Goal: Obtain resource: Download file/media

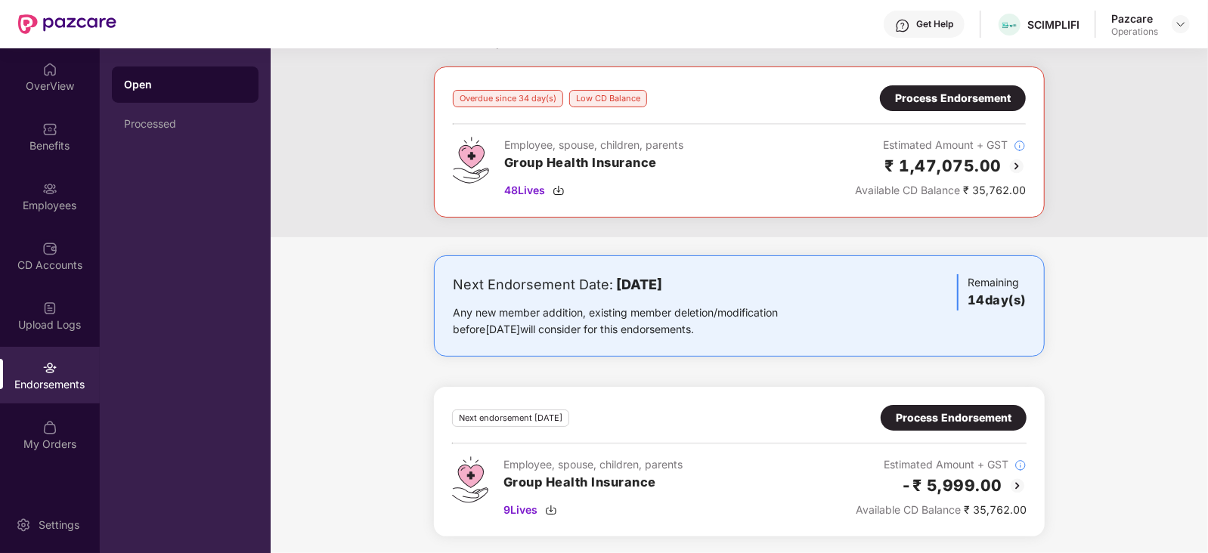
scroll to position [65, 0]
click at [914, 424] on div "Process Endorsement" at bounding box center [954, 418] width 116 height 17
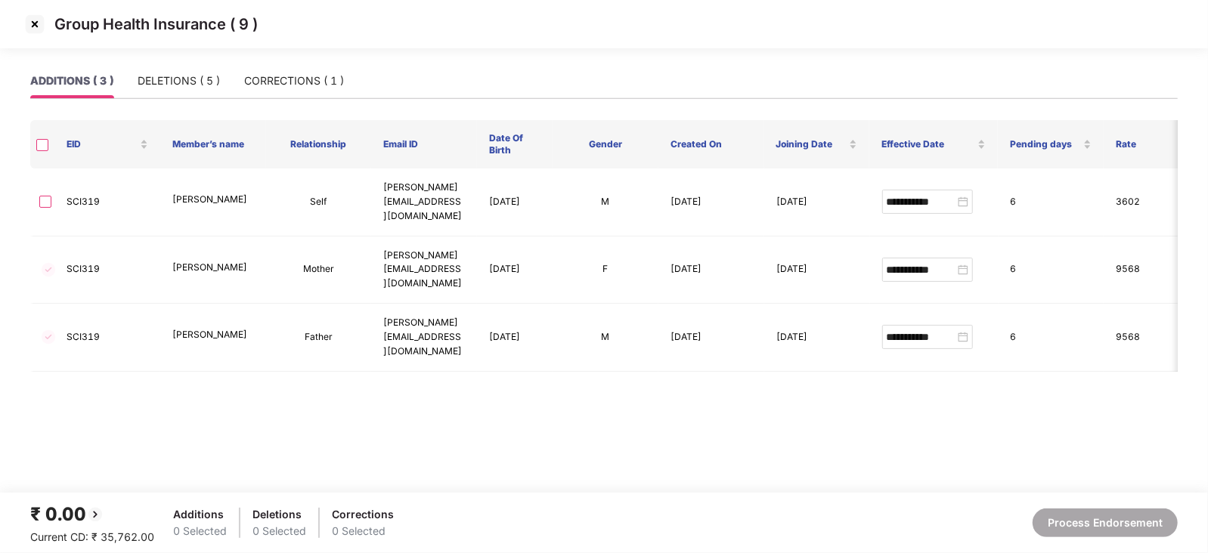
click at [240, 78] on div "ADDITIONS ( 3 ) DELETIONS ( 5 ) CORRECTIONS ( 1 )" at bounding box center [187, 80] width 314 height 35
click at [277, 77] on div "CORRECTIONS ( 1 )" at bounding box center [294, 81] width 100 height 17
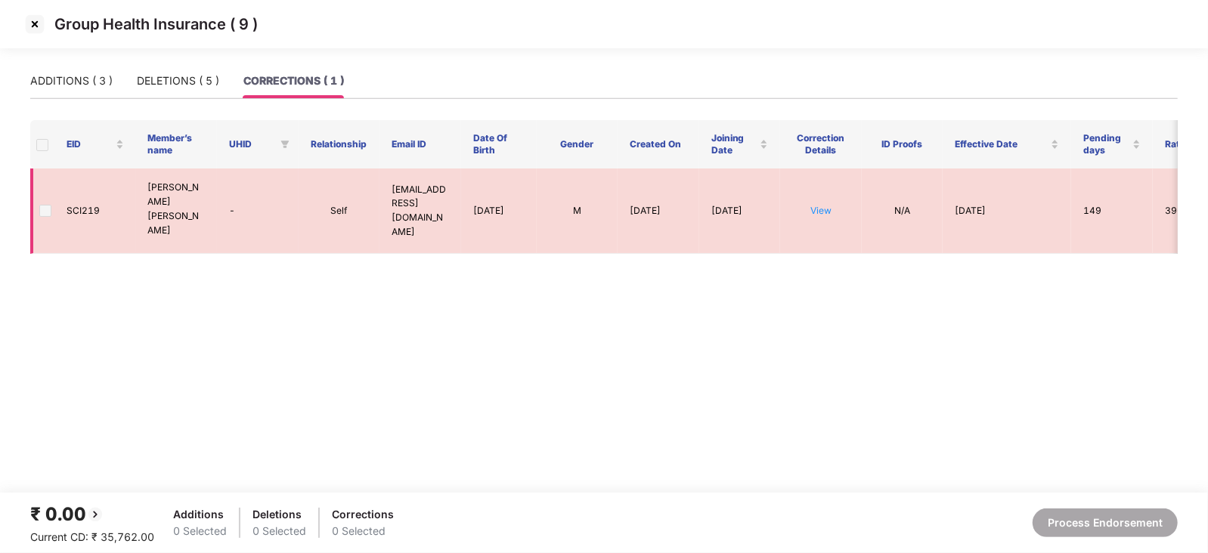
click at [48, 205] on span at bounding box center [45, 211] width 12 height 12
click at [40, 149] on span at bounding box center [42, 145] width 12 height 12
click at [46, 169] on td at bounding box center [42, 211] width 24 height 85
click at [49, 205] on span at bounding box center [45, 211] width 12 height 12
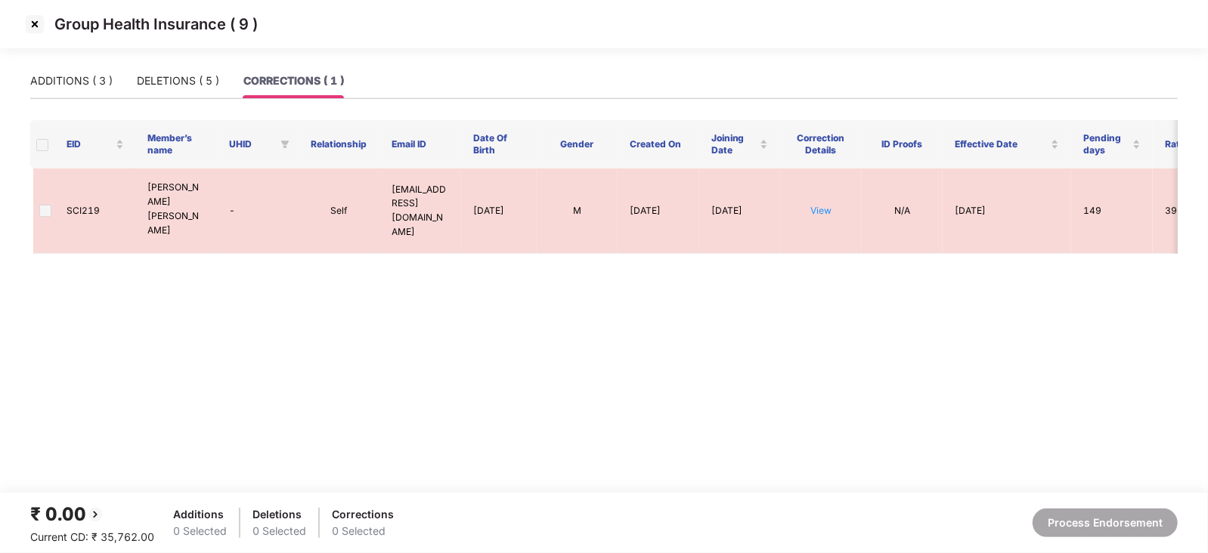
click at [34, 18] on img at bounding box center [35, 24] width 24 height 24
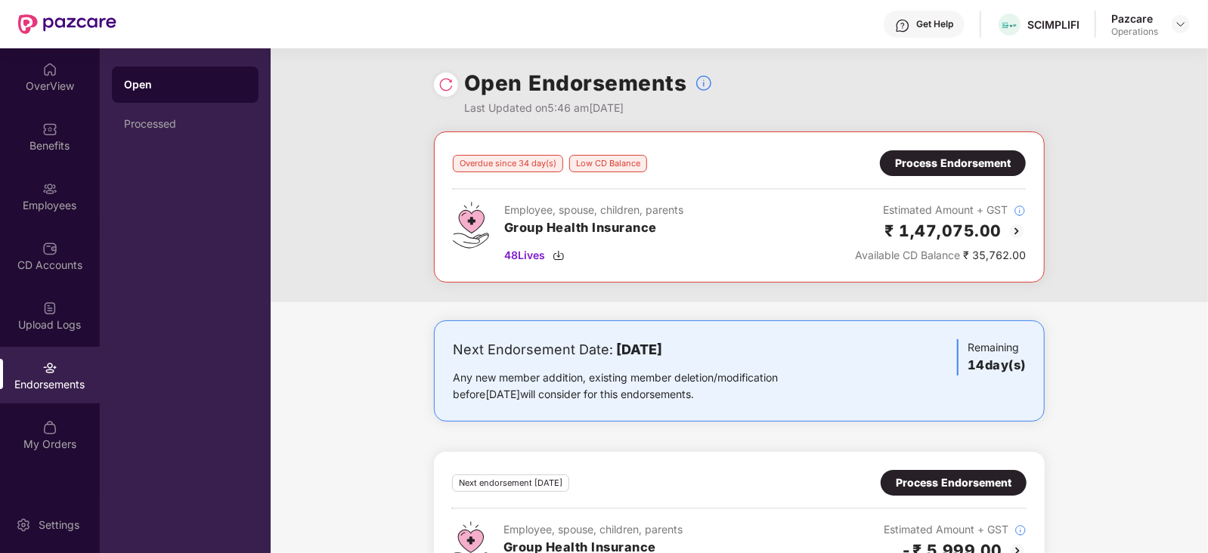
click at [934, 480] on div "Process Endorsement" at bounding box center [954, 483] width 116 height 17
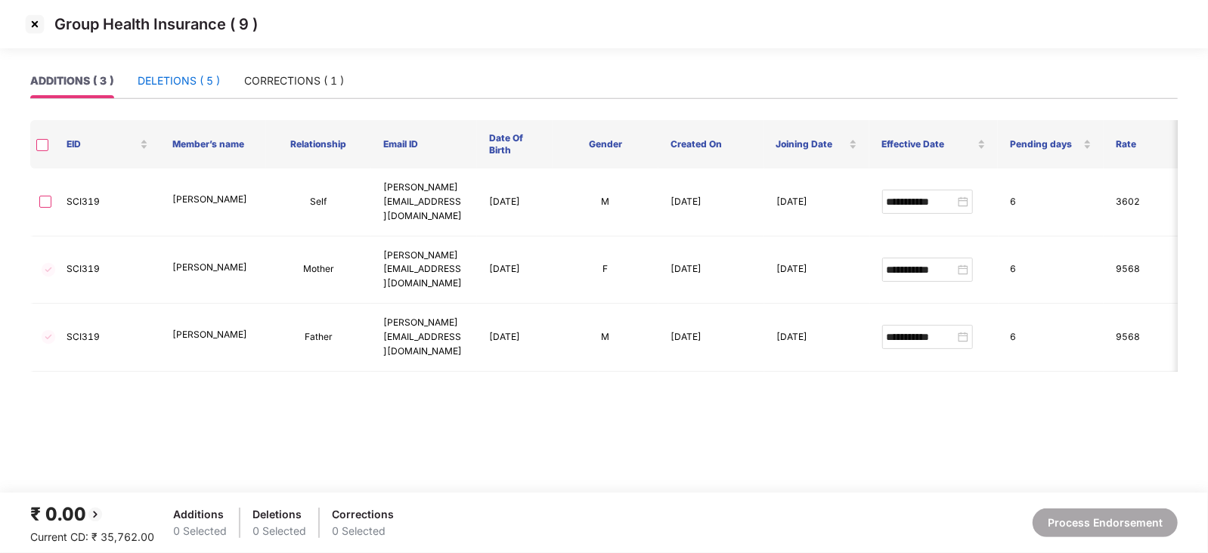
click at [184, 74] on div "DELETIONS ( 5 )" at bounding box center [179, 81] width 82 height 17
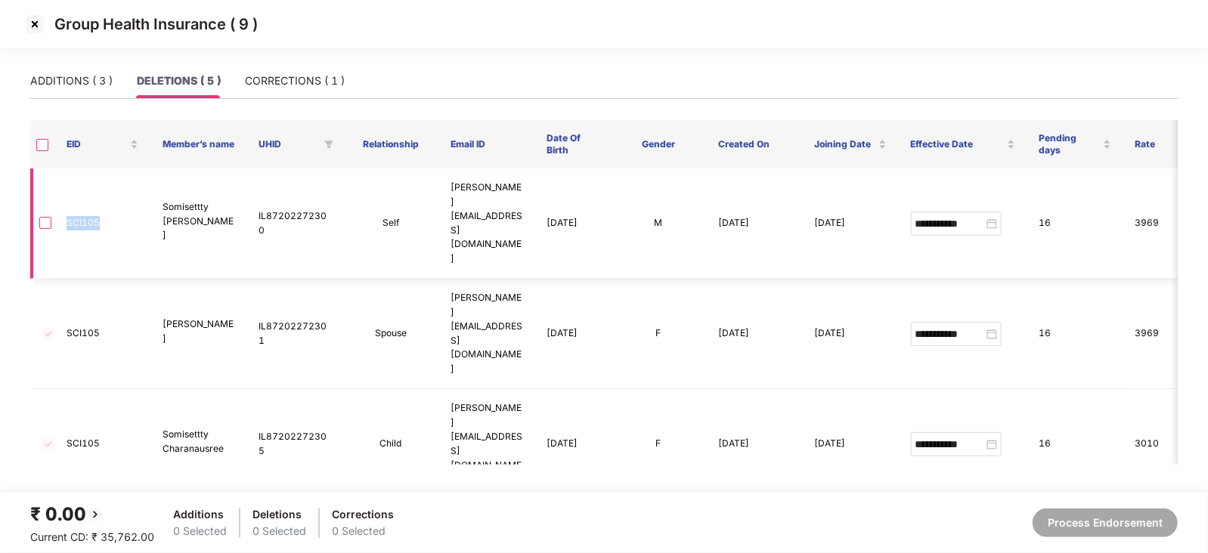
drag, startPoint x: 60, startPoint y: 199, endPoint x: 101, endPoint y: 206, distance: 41.4
click at [101, 206] on td "SCI105" at bounding box center [102, 224] width 96 height 110
copy td "SCI105"
click at [62, 85] on div "ADDITIONS ( 3 )" at bounding box center [71, 81] width 82 height 17
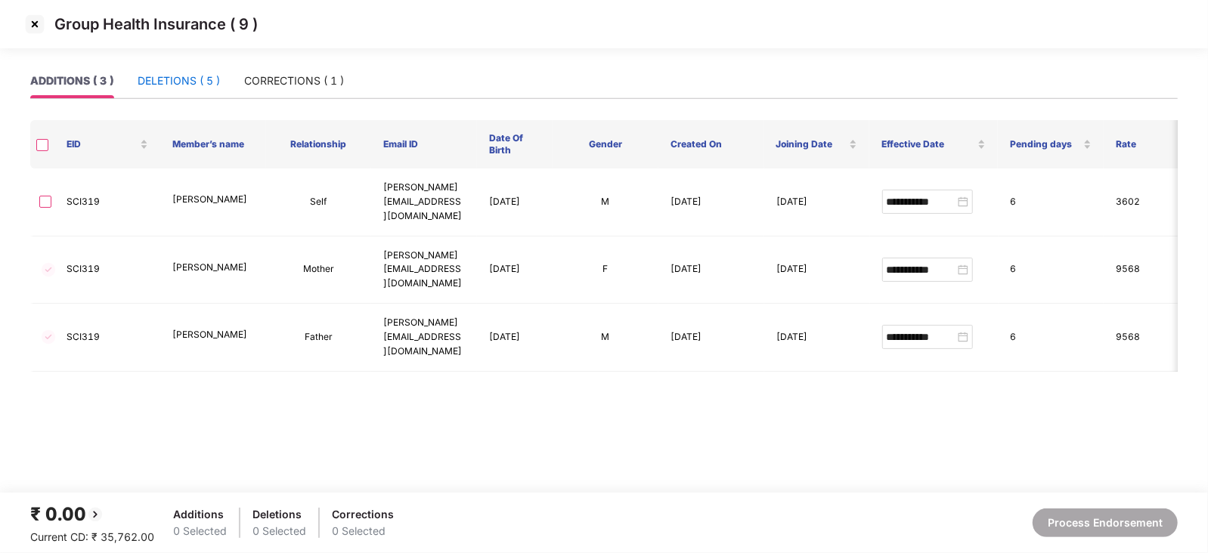
click at [178, 85] on div "DELETIONS ( 5 )" at bounding box center [179, 81] width 82 height 17
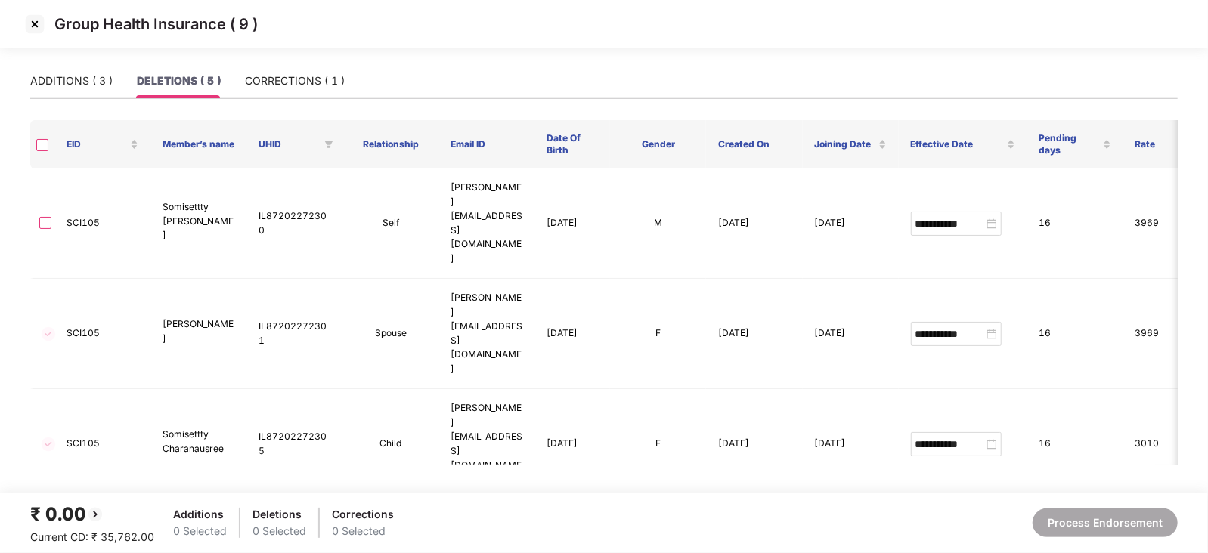
click at [45, 134] on th at bounding box center [42, 144] width 24 height 48
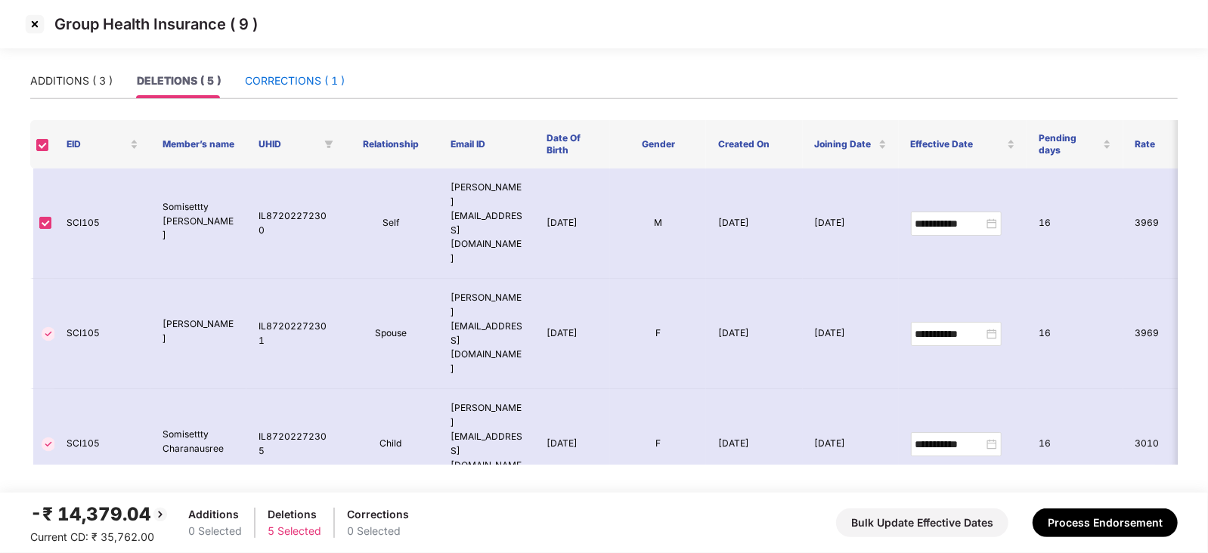
click at [293, 86] on div "CORRECTIONS ( 1 )" at bounding box center [295, 81] width 100 height 17
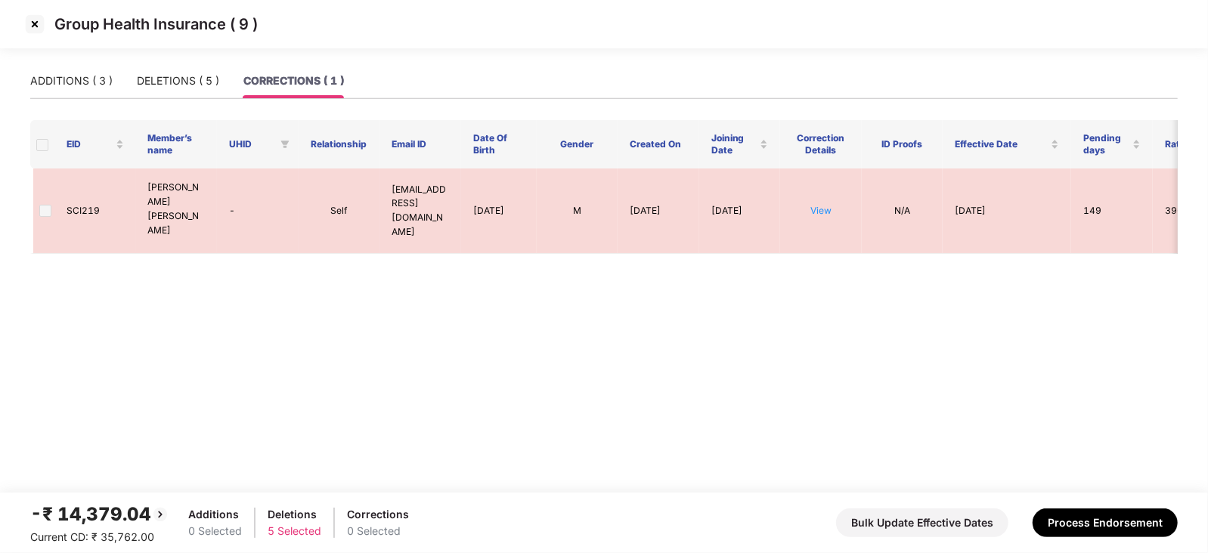
click at [46, 145] on span at bounding box center [42, 145] width 12 height 12
click at [46, 205] on span at bounding box center [45, 211] width 12 height 12
click at [61, 89] on div "ADDITIONS ( 3 )" at bounding box center [71, 80] width 82 height 35
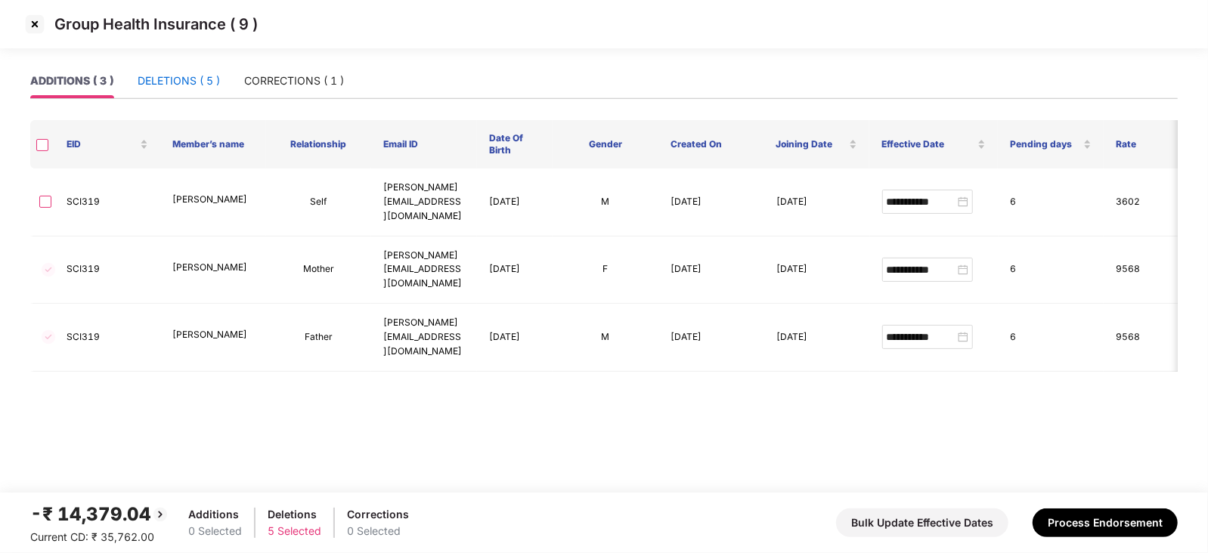
click at [166, 85] on div "DELETIONS ( 5 )" at bounding box center [179, 81] width 82 height 17
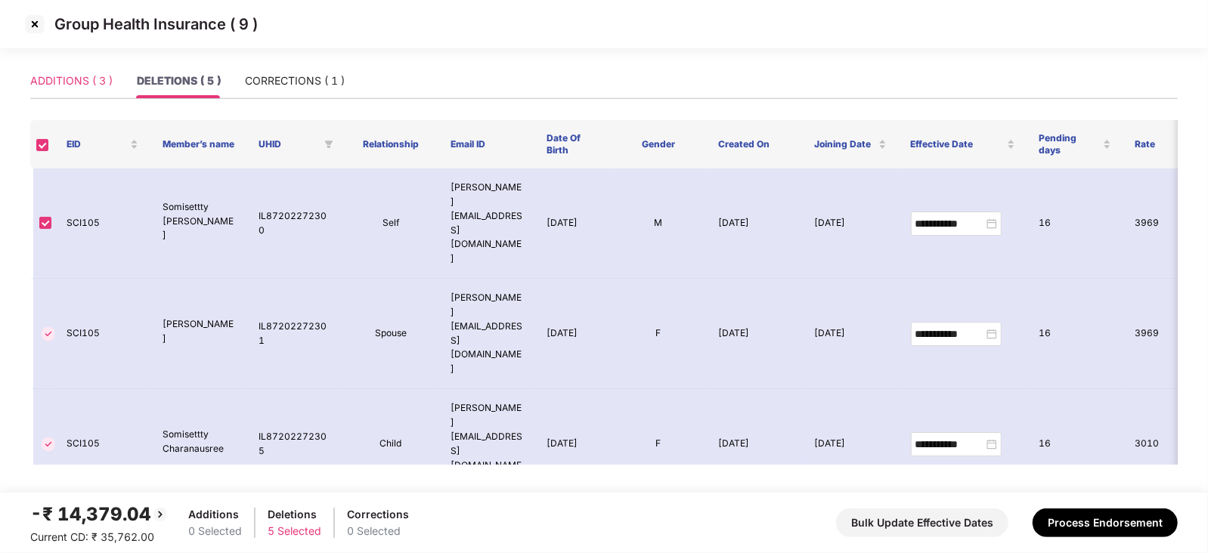
click at [61, 91] on div "ADDITIONS ( 3 )" at bounding box center [71, 80] width 82 height 35
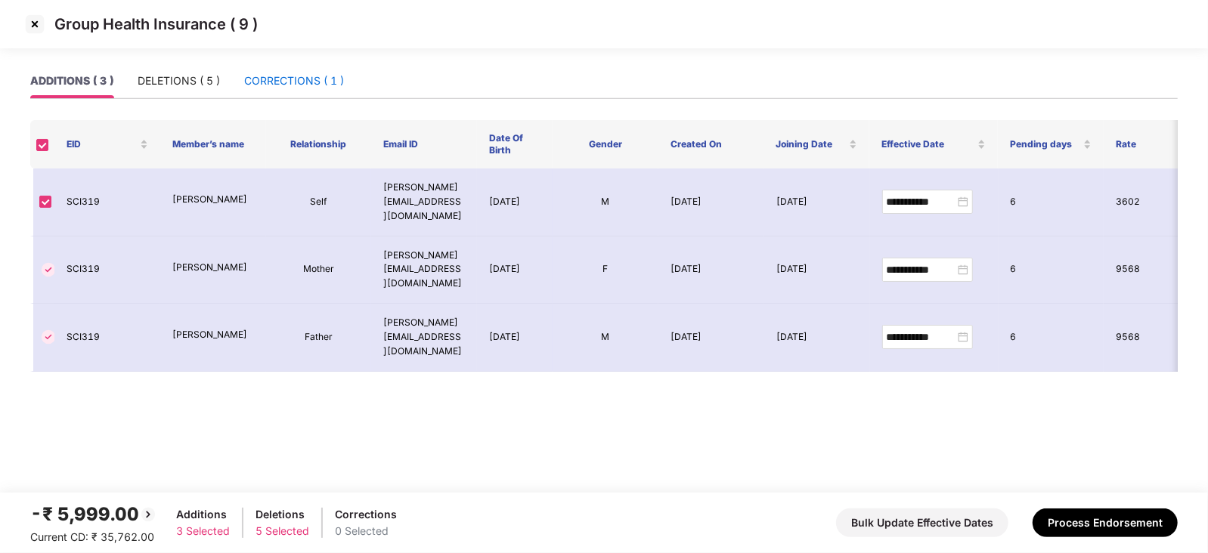
click at [282, 74] on div "CORRECTIONS ( 1 )" at bounding box center [294, 81] width 100 height 17
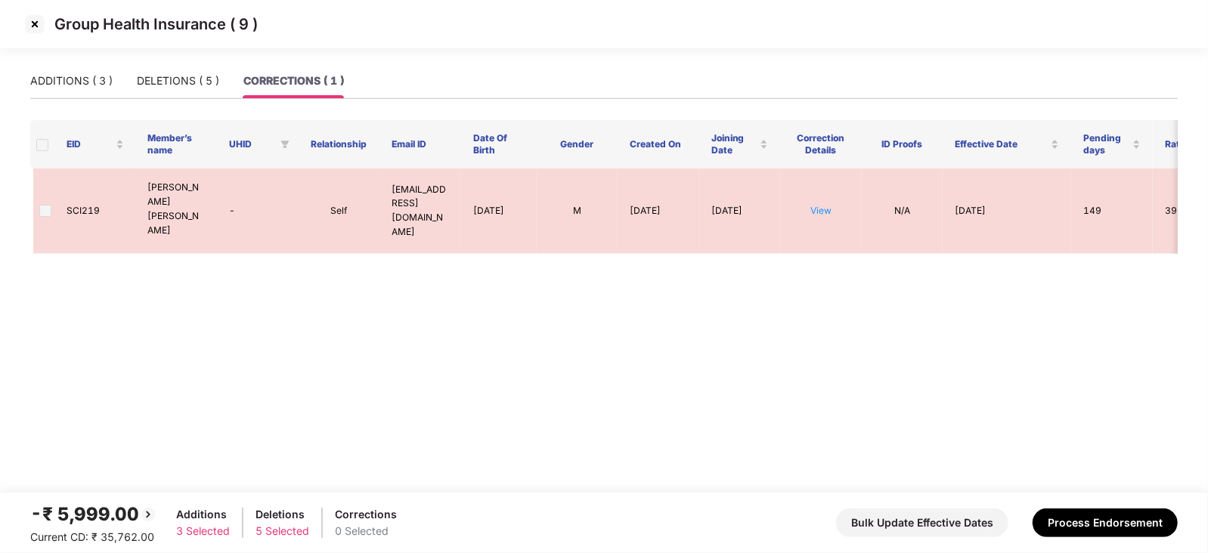
click at [43, 141] on span at bounding box center [42, 145] width 12 height 12
click at [43, 144] on span at bounding box center [42, 145] width 12 height 12
click at [43, 147] on span at bounding box center [42, 145] width 12 height 12
click at [39, 205] on span at bounding box center [45, 211] width 12 height 12
click at [44, 205] on span at bounding box center [45, 211] width 12 height 12
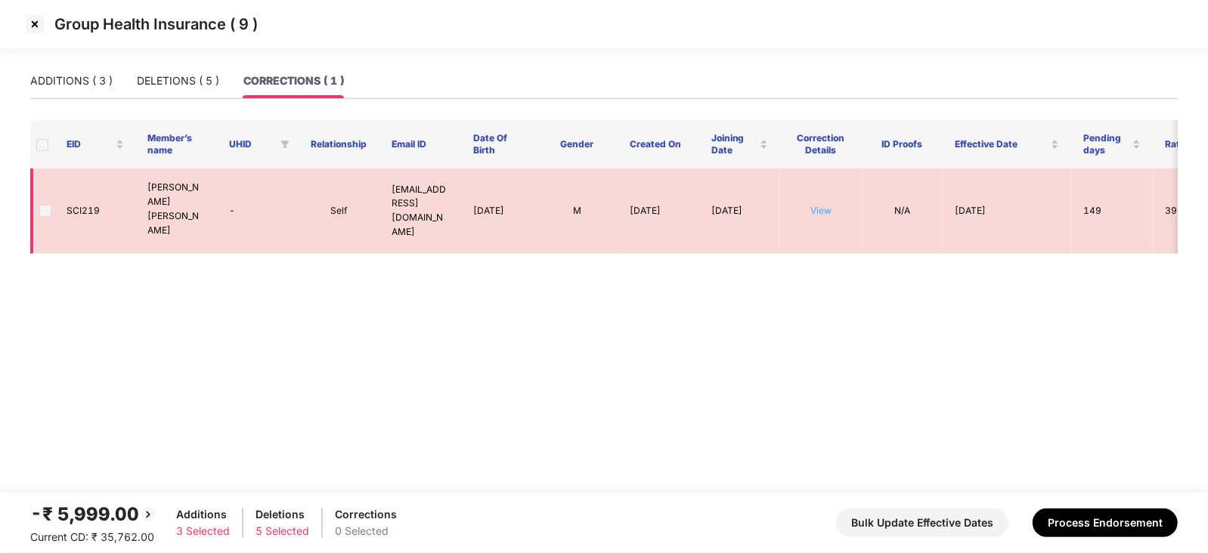
click at [828, 205] on link "View" at bounding box center [820, 210] width 21 height 11
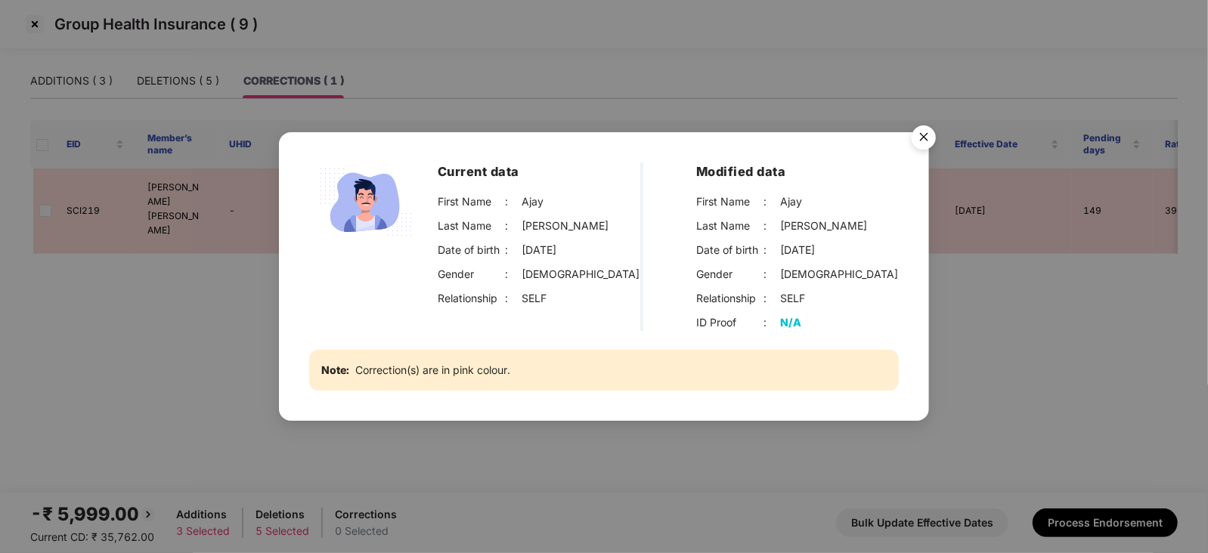
click at [792, 327] on div "N/A" at bounding box center [791, 322] width 21 height 17
click at [792, 325] on div "N/A" at bounding box center [791, 322] width 21 height 17
click at [921, 134] on img "Close" at bounding box center [924, 140] width 42 height 42
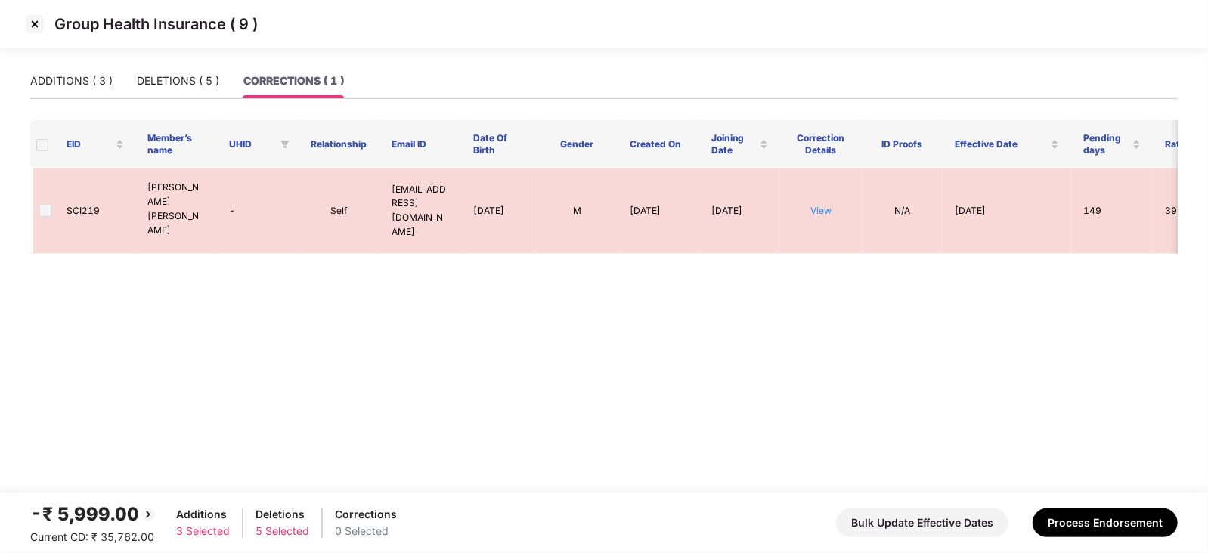
click at [1089, 540] on div "-₹ 5,999.00 Current CD: ₹ 35,762.00 Additions 3 Selected Deletions 5 Selected C…" at bounding box center [603, 522] width 1147 height 45
click at [41, 205] on span at bounding box center [45, 211] width 12 height 12
click at [43, 205] on span at bounding box center [45, 211] width 12 height 12
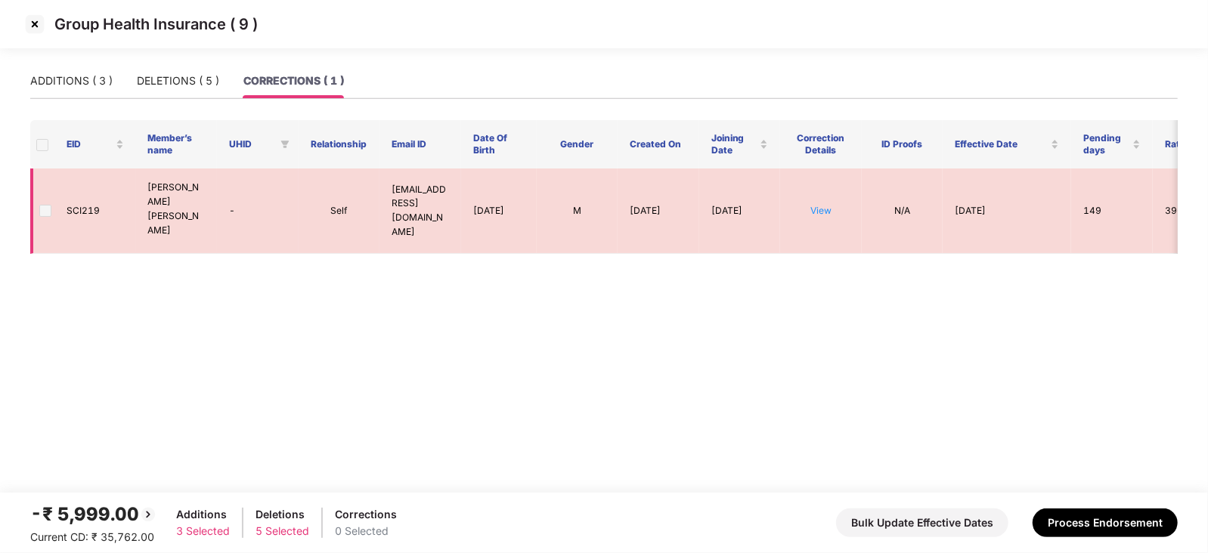
click at [43, 205] on span at bounding box center [45, 211] width 12 height 12
click at [30, 32] on img at bounding box center [35, 24] width 24 height 24
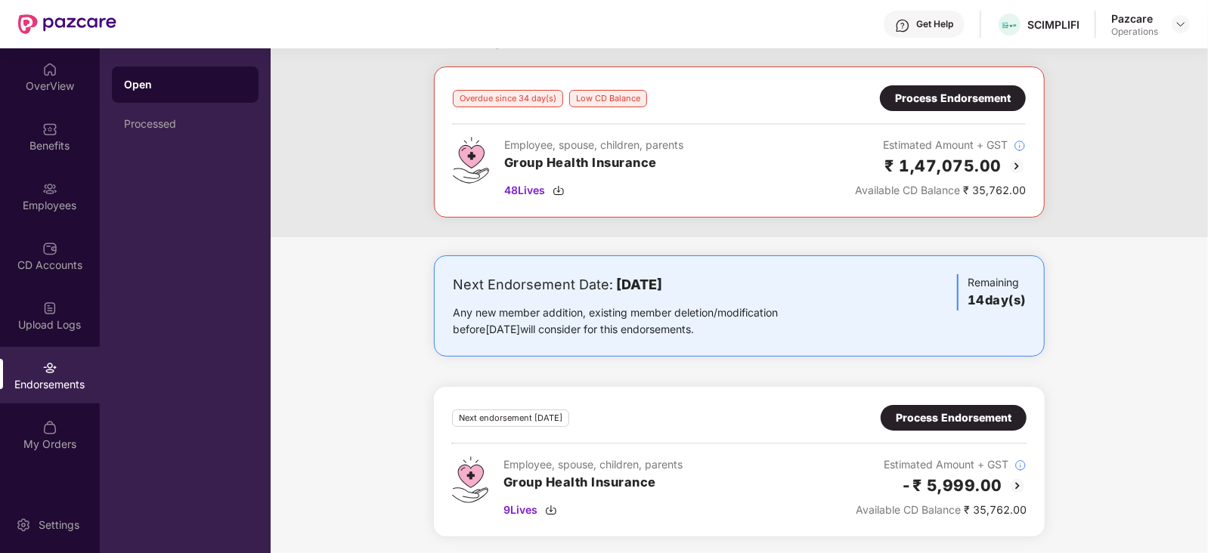
click at [1189, 33] on div "Pazcare Operations" at bounding box center [1150, 24] width 79 height 26
click at [1182, 26] on img at bounding box center [1181, 24] width 12 height 12
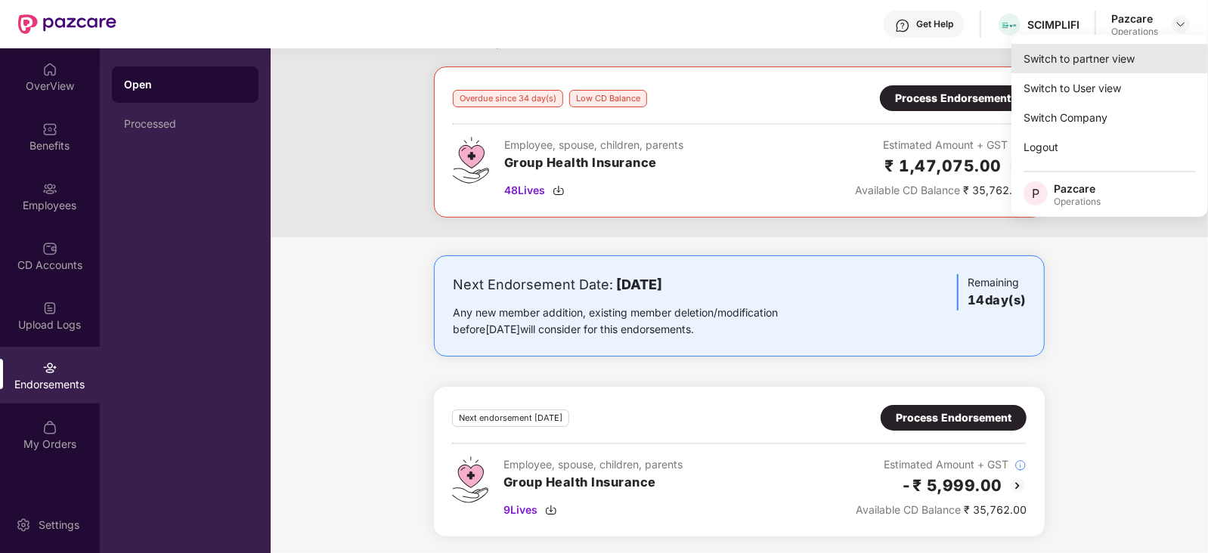
click at [1139, 47] on div "Switch to partner view" at bounding box center [1109, 58] width 197 height 29
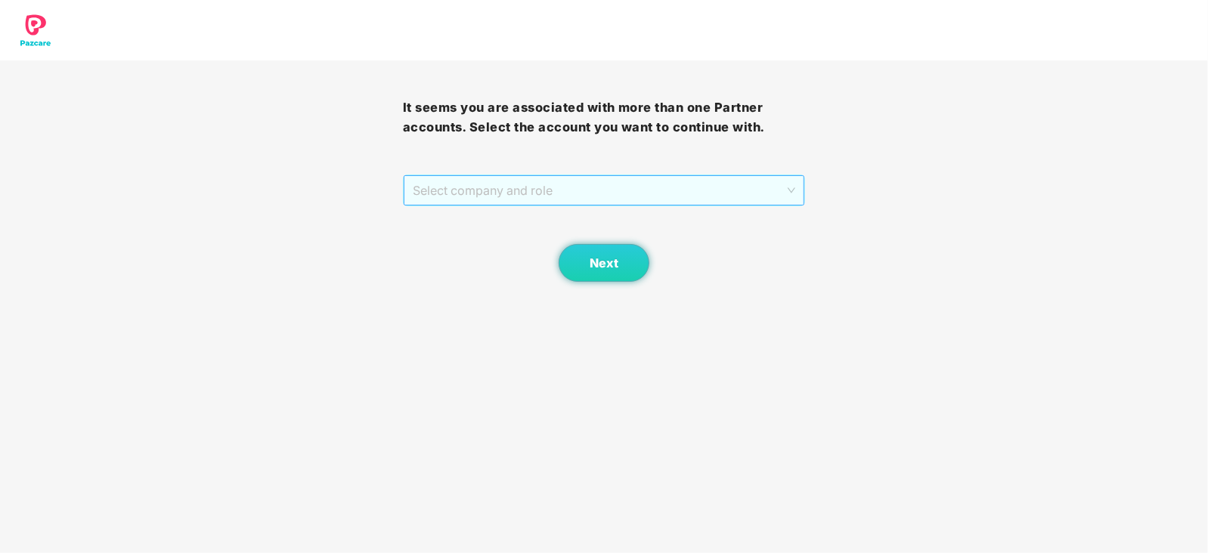
click at [557, 181] on span "Select company and role" at bounding box center [604, 190] width 383 height 29
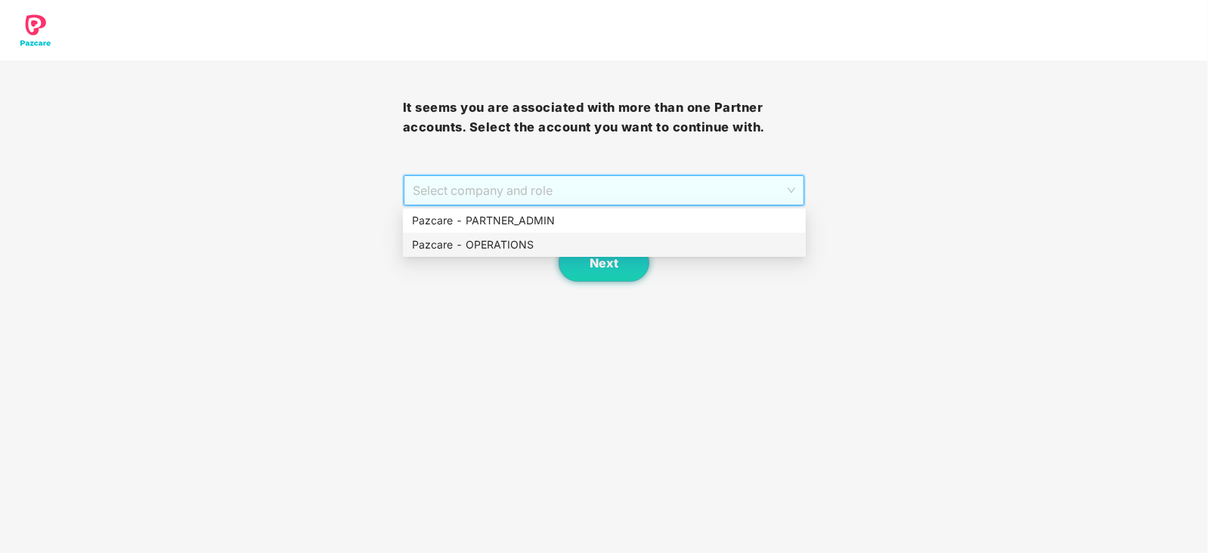
click at [488, 243] on div "Pazcare - OPERATIONS" at bounding box center [604, 245] width 385 height 17
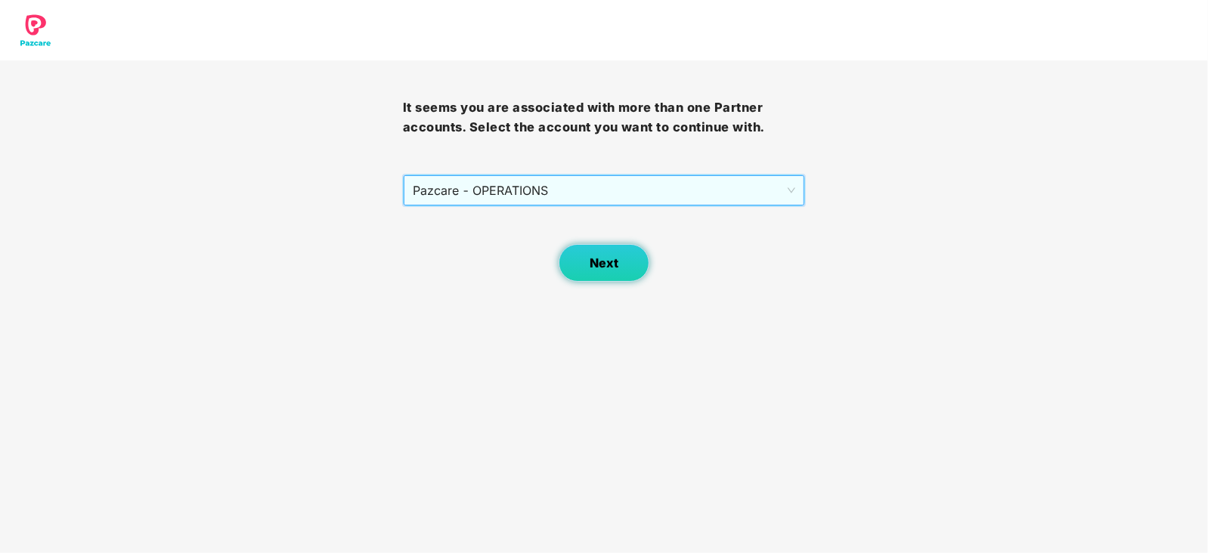
click at [589, 265] on button "Next" at bounding box center [604, 263] width 91 height 38
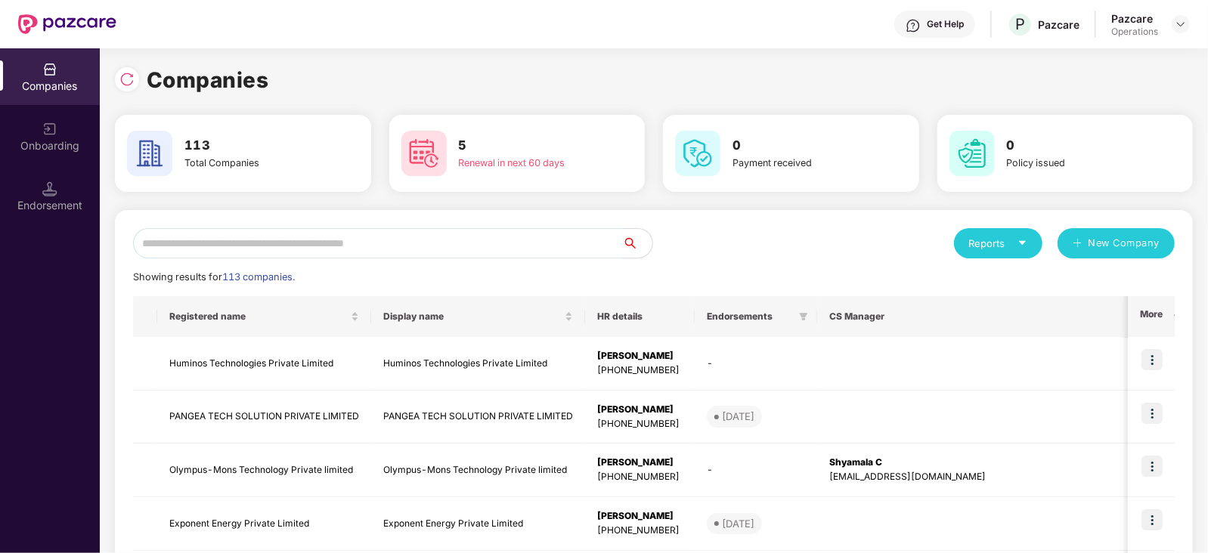
click at [487, 238] on input "text" at bounding box center [377, 243] width 489 height 30
paste input "******"
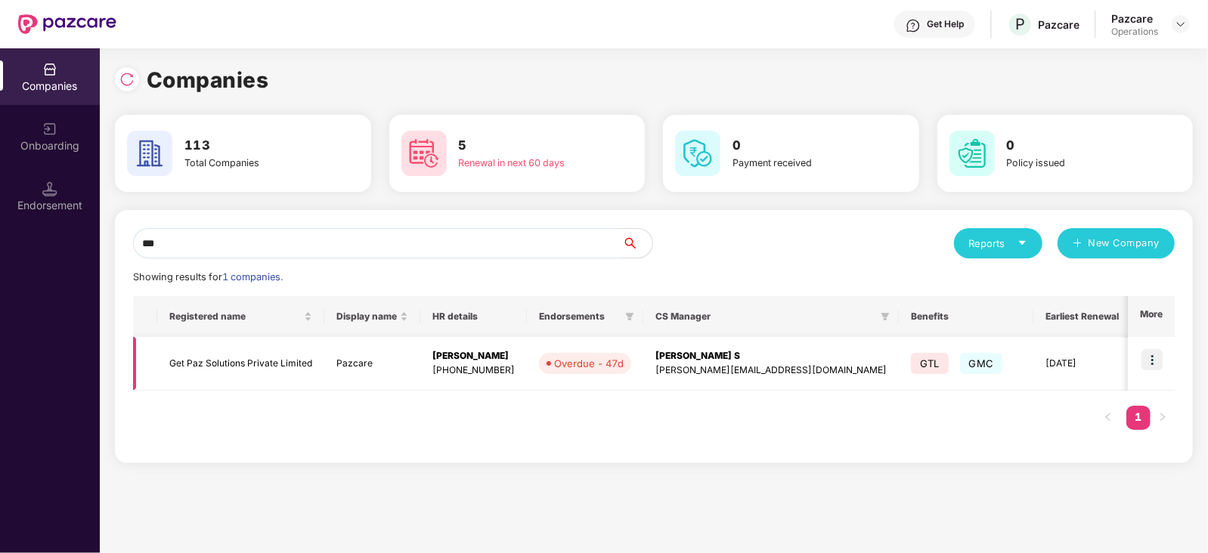
type input "***"
click at [231, 362] on td "Get Paz Solutions Private Limited" at bounding box center [240, 364] width 167 height 54
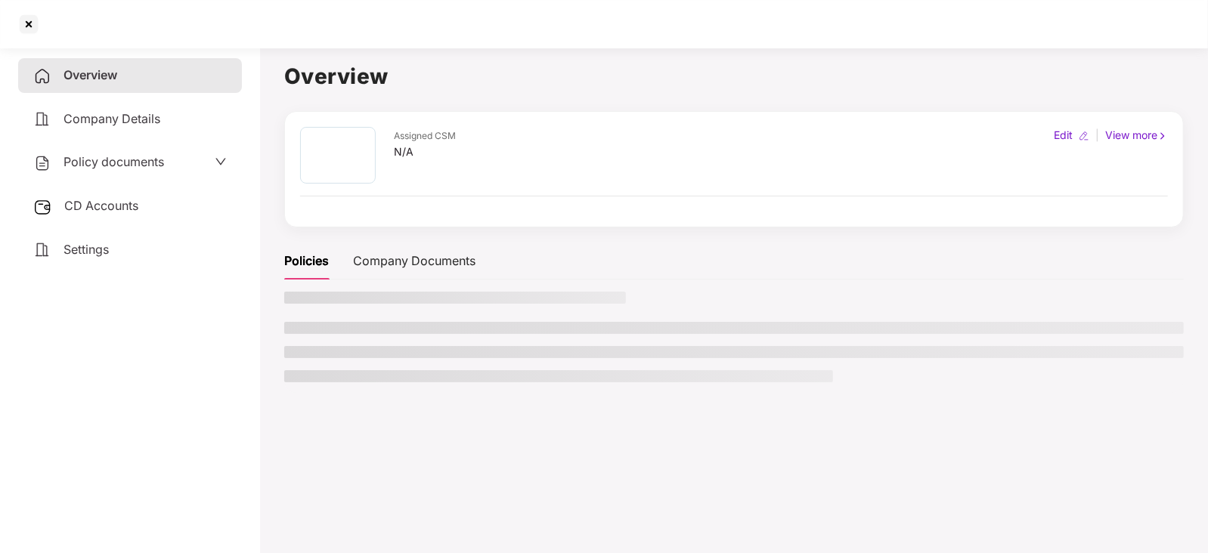
click at [86, 165] on span "Policy documents" at bounding box center [113, 161] width 101 height 15
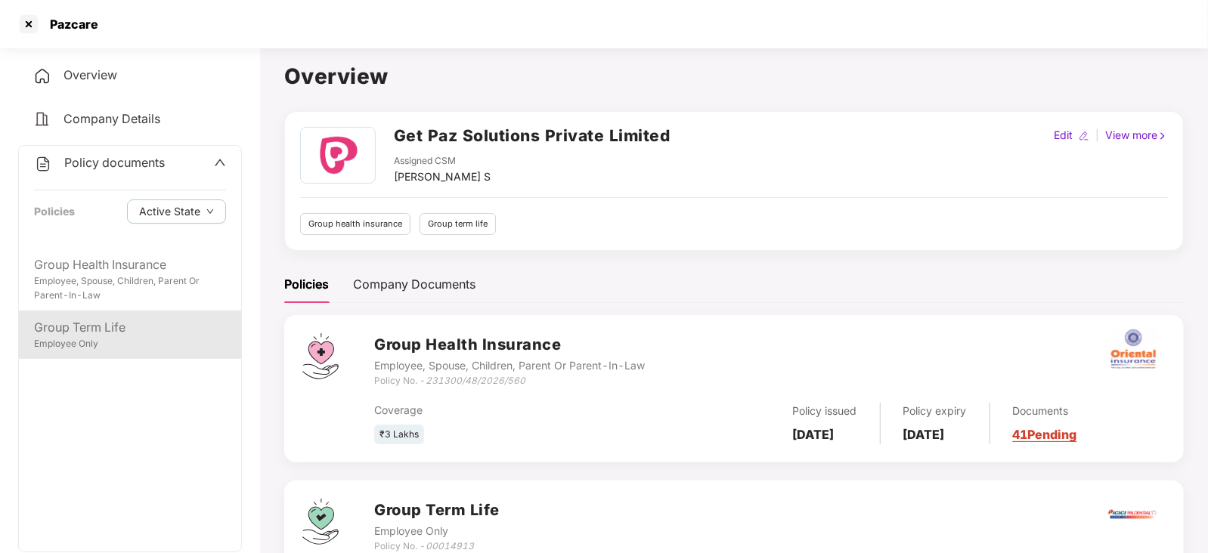
click at [182, 315] on div "Group Term Life Employee Only" at bounding box center [130, 335] width 222 height 48
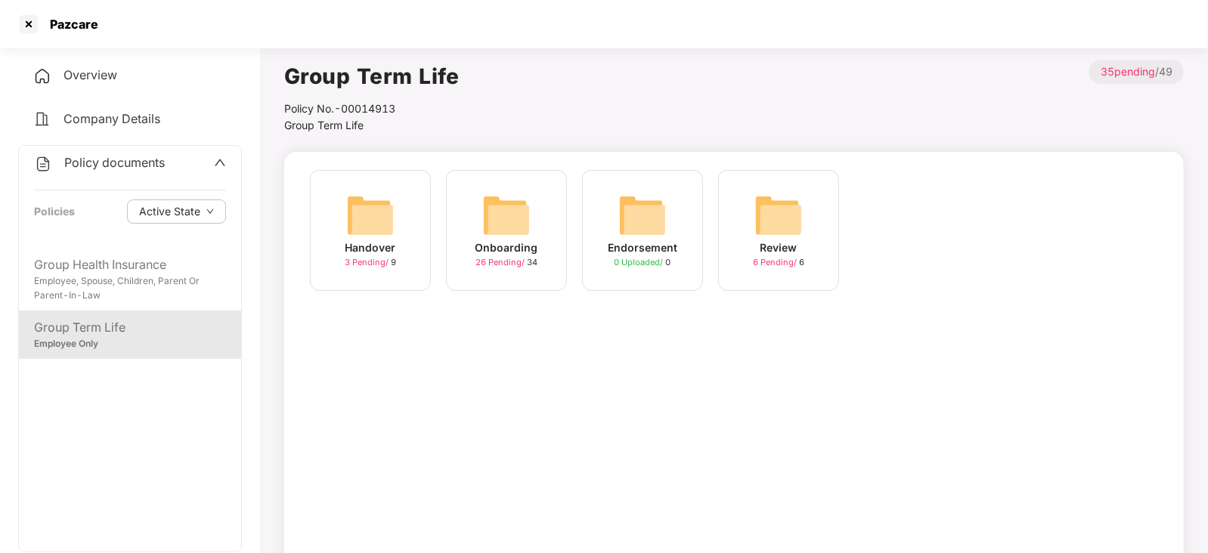
click at [488, 222] on img at bounding box center [506, 215] width 48 height 48
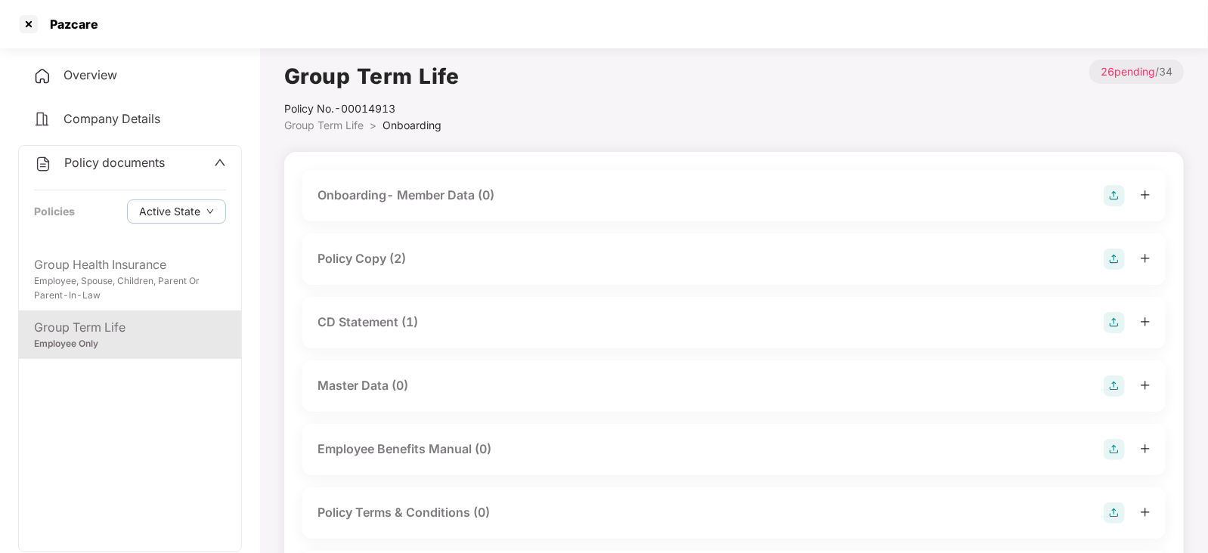
click at [381, 255] on div "Policy Copy (2)" at bounding box center [361, 258] width 88 height 19
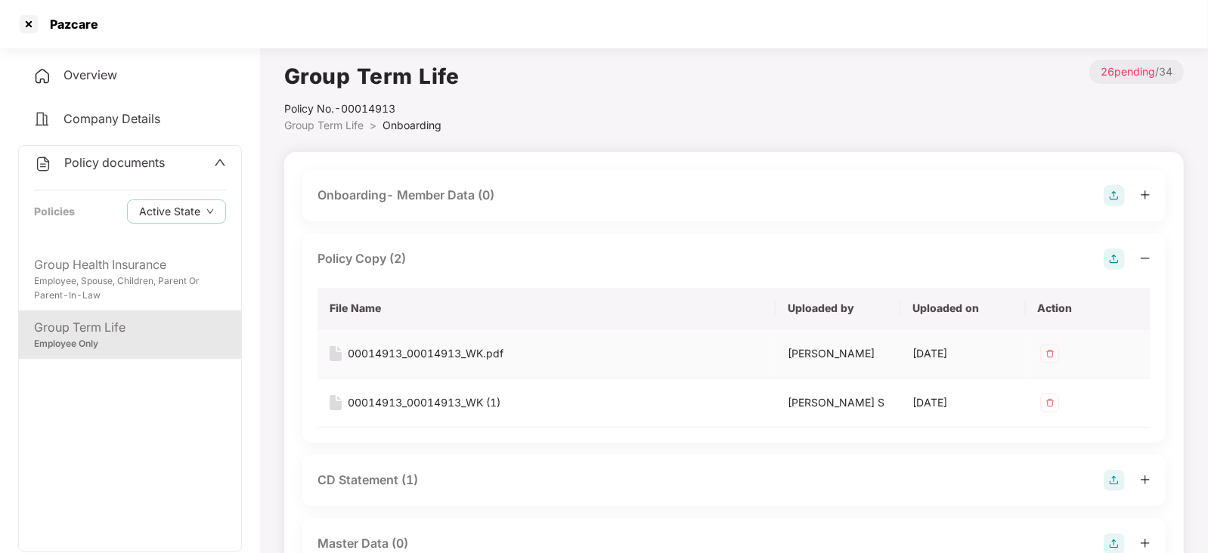
click at [441, 346] on div "00014913_00014913_WK.pdf" at bounding box center [426, 353] width 156 height 17
click at [441, 401] on div "00014913_00014913_WK (1)" at bounding box center [424, 403] width 153 height 17
click at [385, 478] on div "CD Statement (1)" at bounding box center [367, 480] width 101 height 19
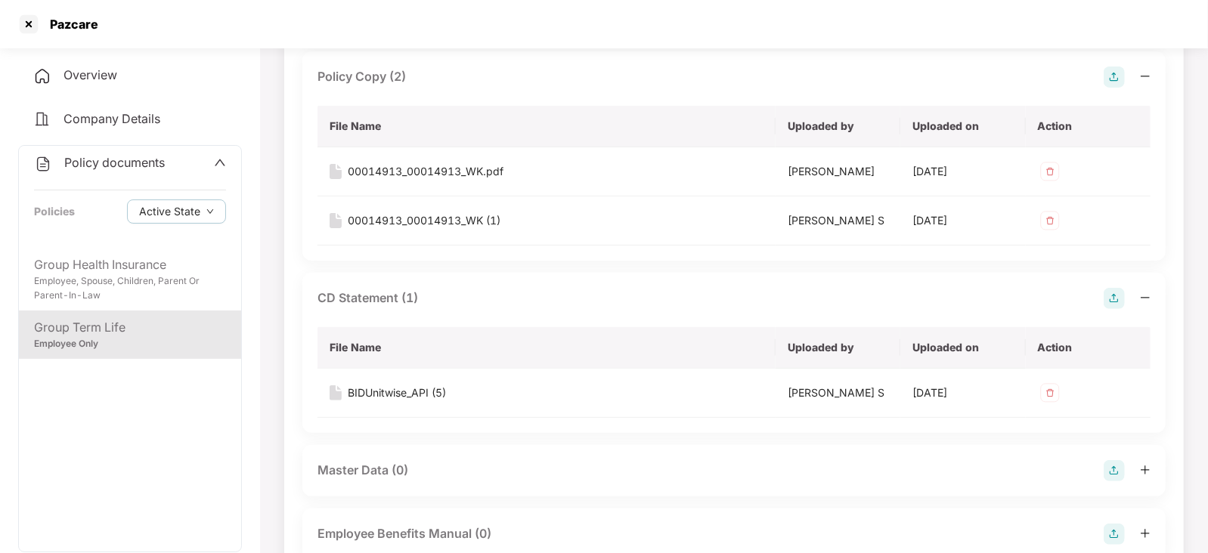
scroll to position [188, 0]
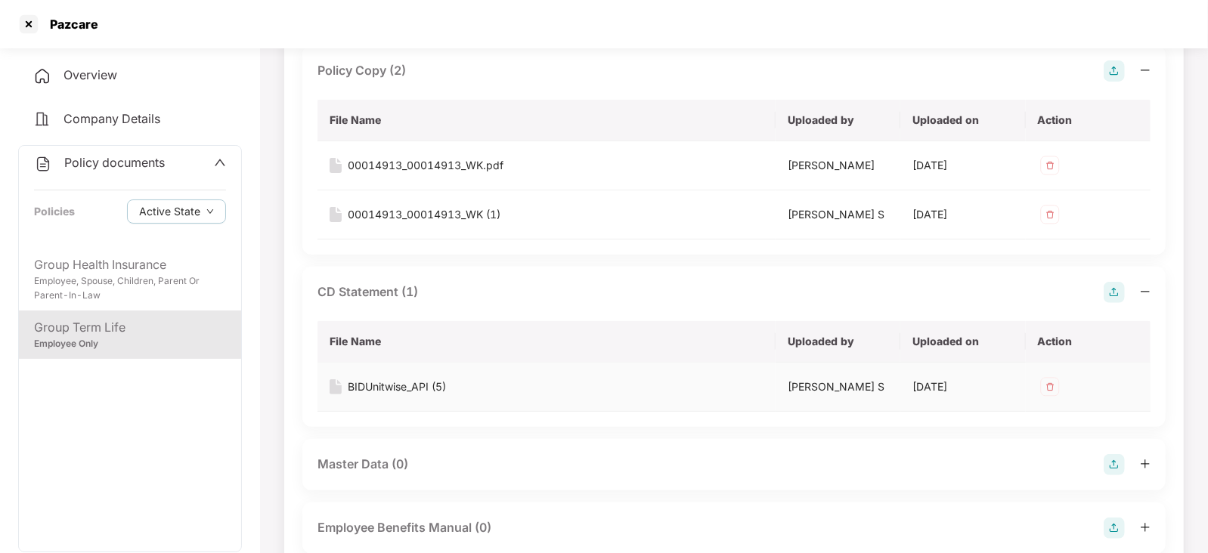
click at [397, 383] on div "BIDUnitwise_API (5)" at bounding box center [397, 387] width 98 height 17
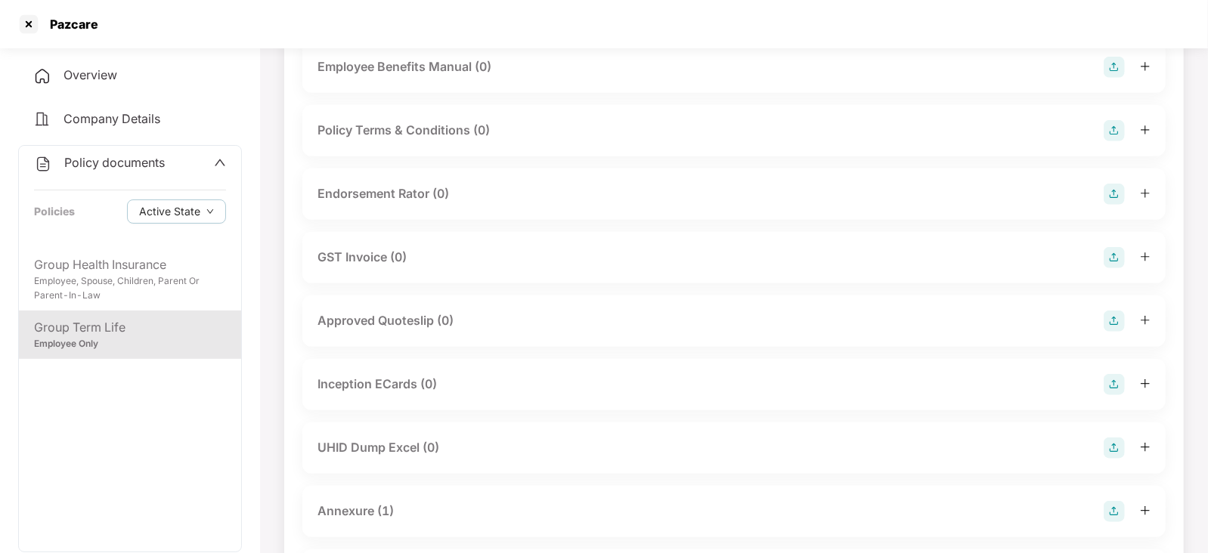
scroll to position [661, 0]
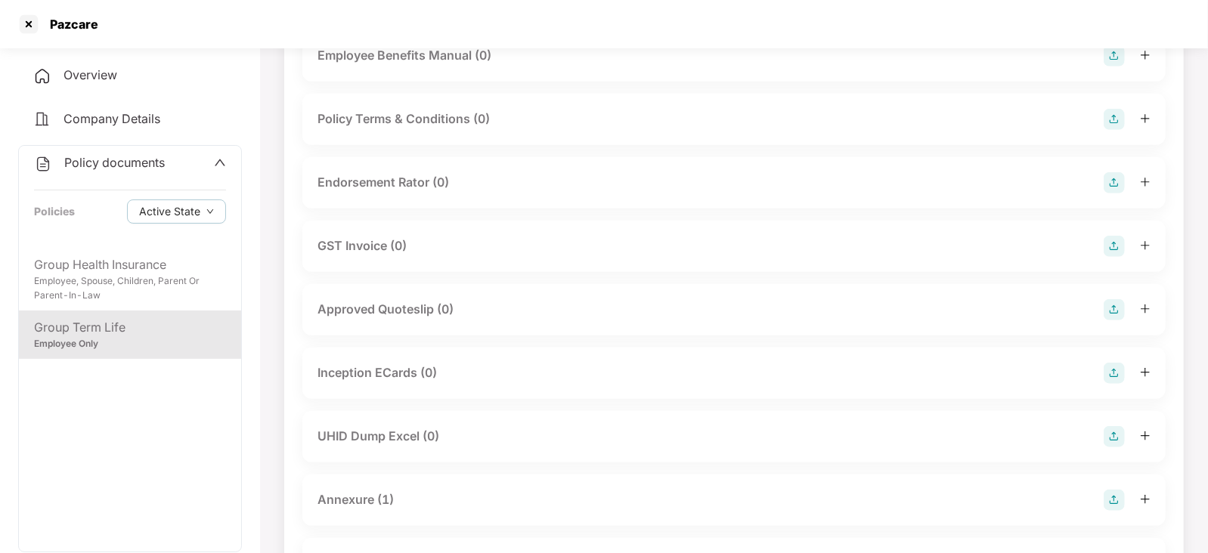
click at [369, 496] on div "Annexure (1)" at bounding box center [355, 500] width 76 height 19
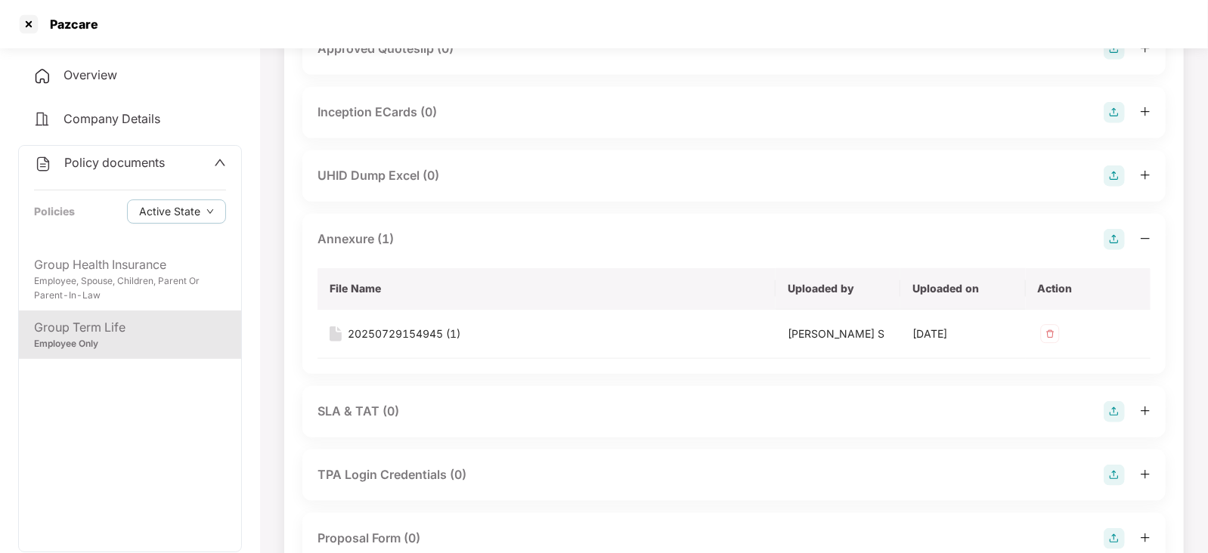
scroll to position [1039, 0]
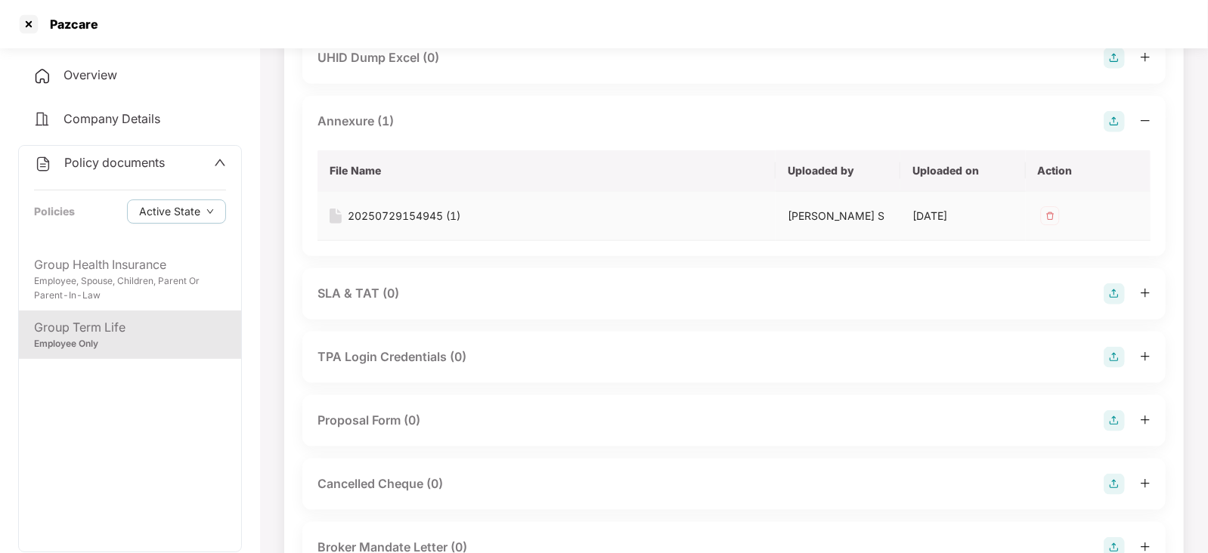
click at [393, 219] on div "20250729154945 (1)" at bounding box center [404, 216] width 113 height 17
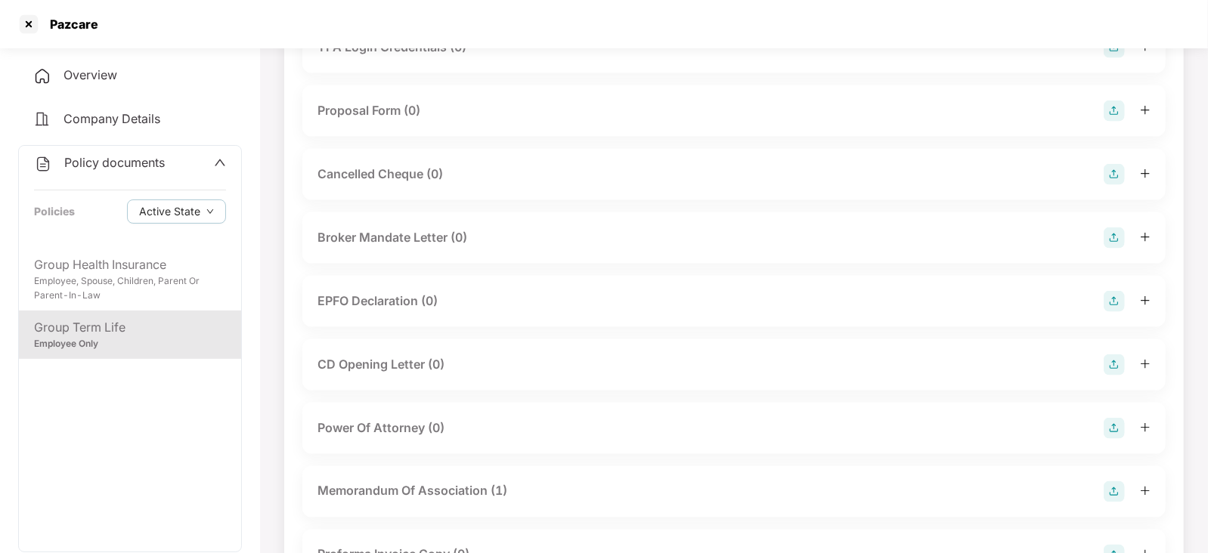
scroll to position [1417, 0]
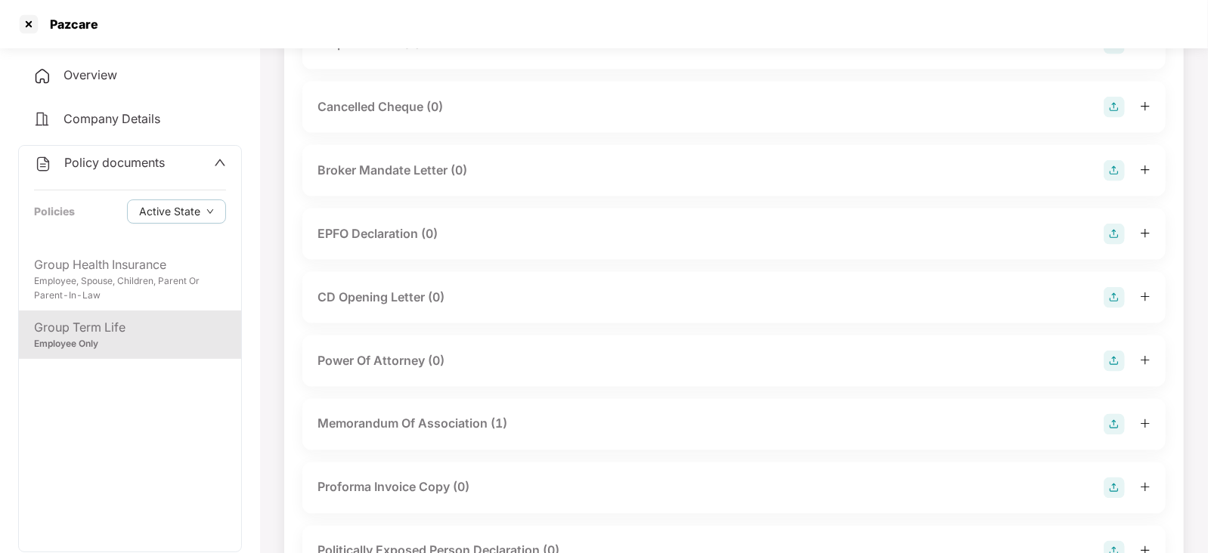
click at [467, 417] on div "Memorandum Of Association (1)" at bounding box center [412, 424] width 190 height 19
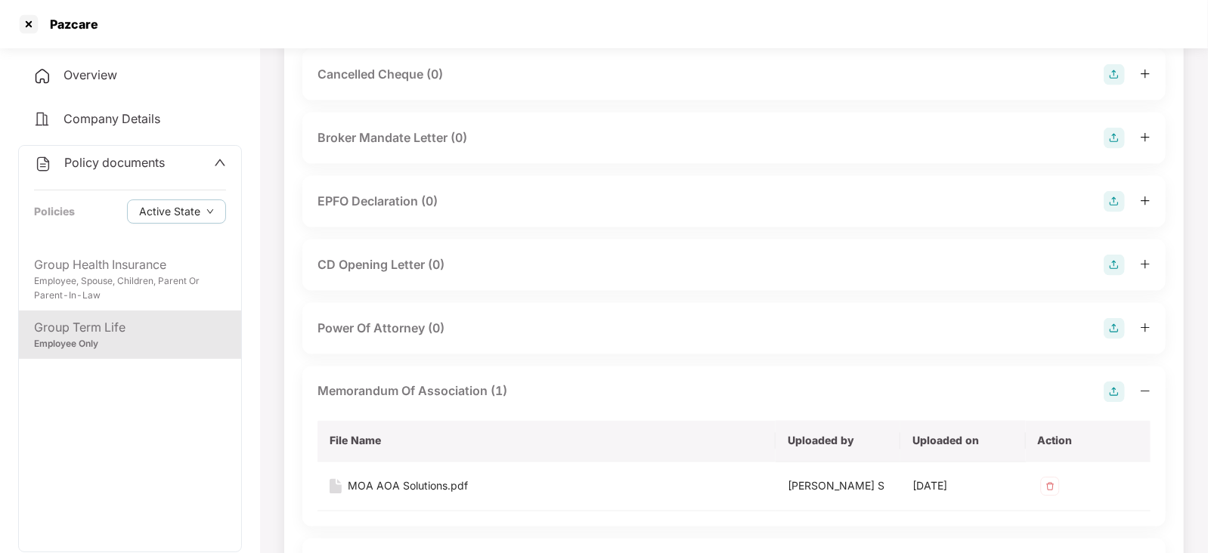
scroll to position [1511, 0]
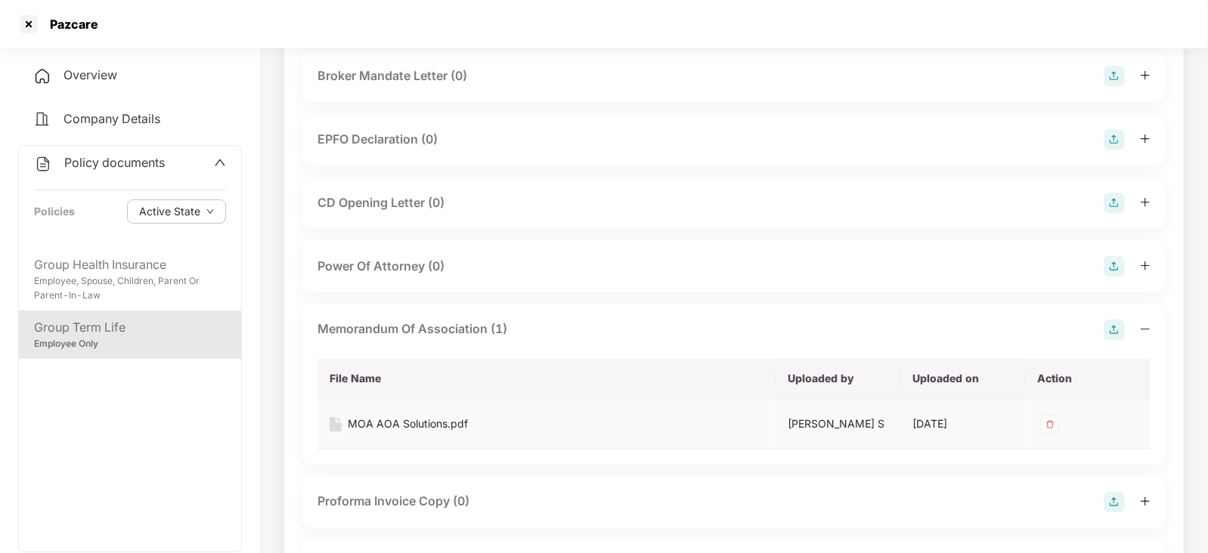
click at [450, 420] on div "MOA AOA Solutions.pdf" at bounding box center [408, 425] width 120 height 17
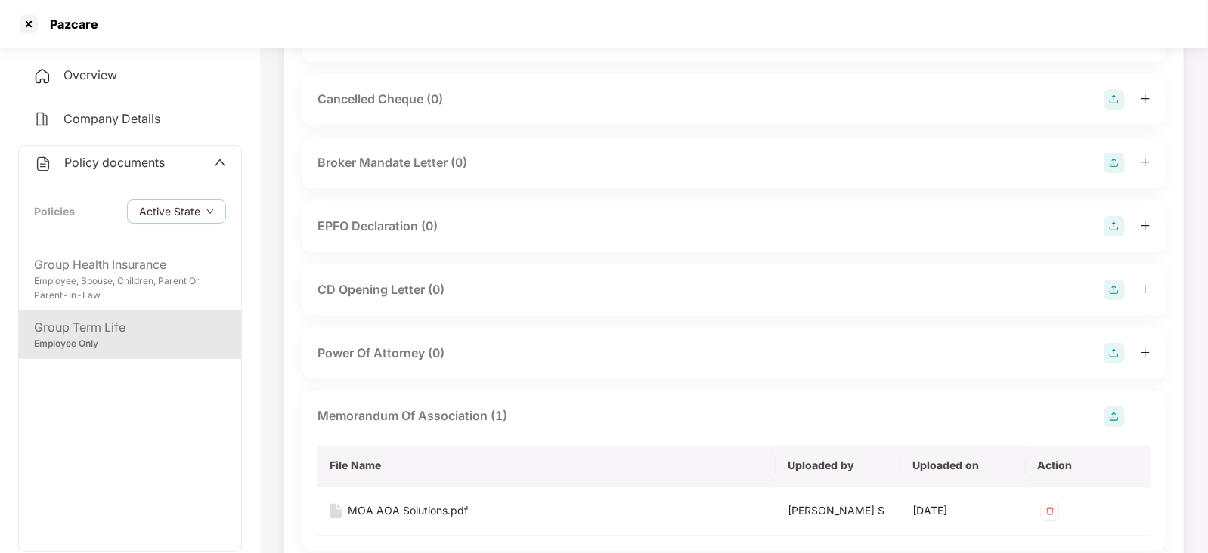
scroll to position [1322, 0]
